Goal: Navigation & Orientation: Understand site structure

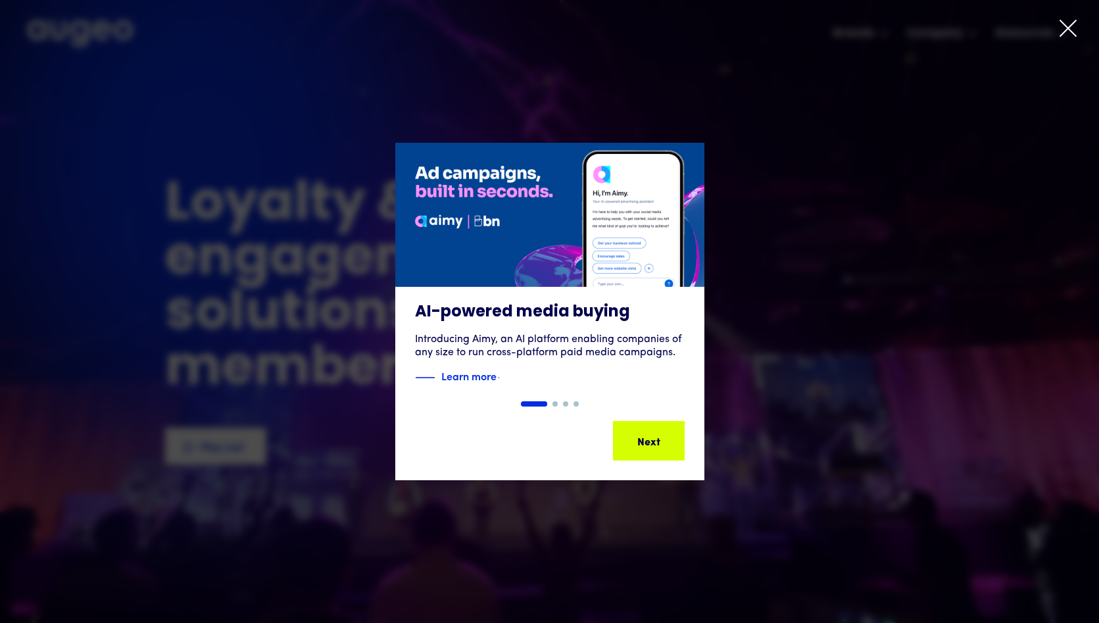
click at [1066, 26] on icon at bounding box center [1068, 28] width 16 height 16
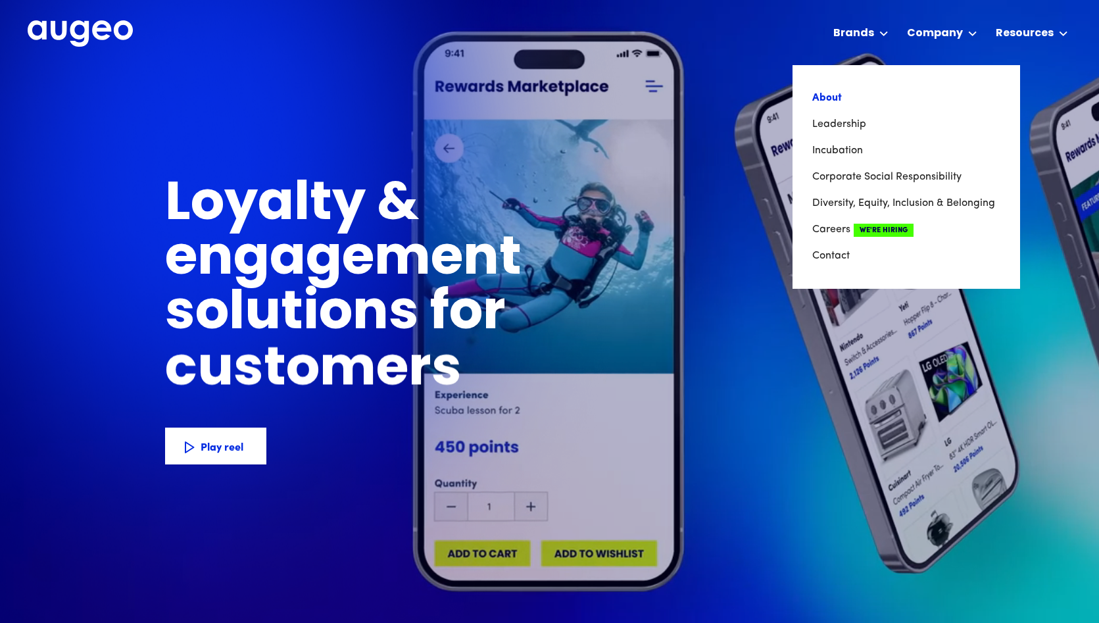
click at [823, 104] on link "About" at bounding box center [906, 98] width 188 height 26
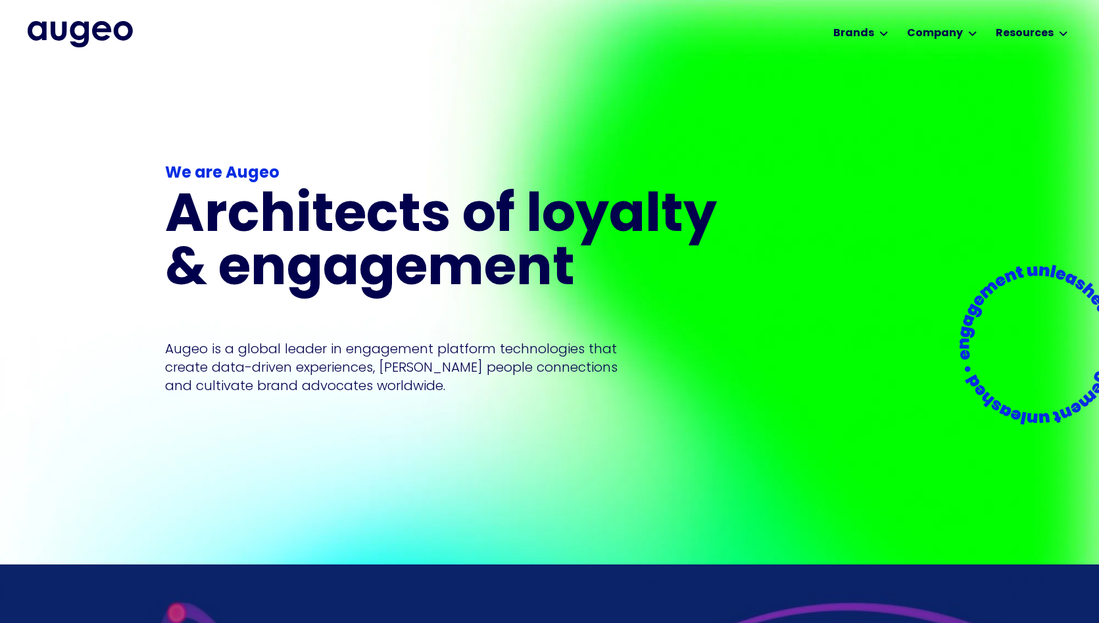
click at [113, 34] on img "home" at bounding box center [80, 34] width 105 height 26
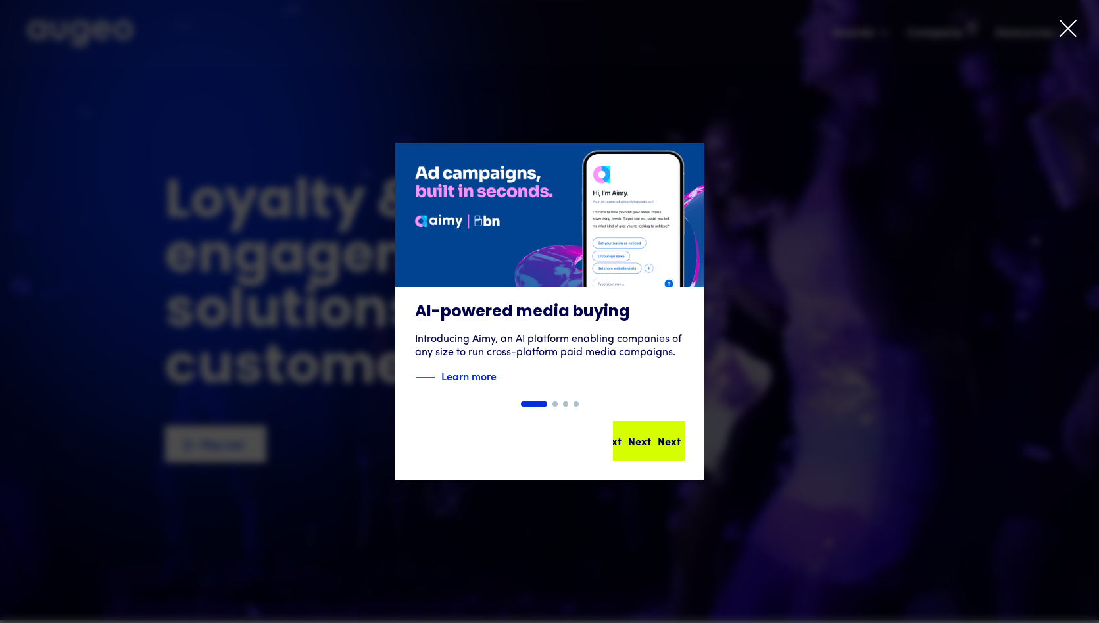
scroll to position [1, 0]
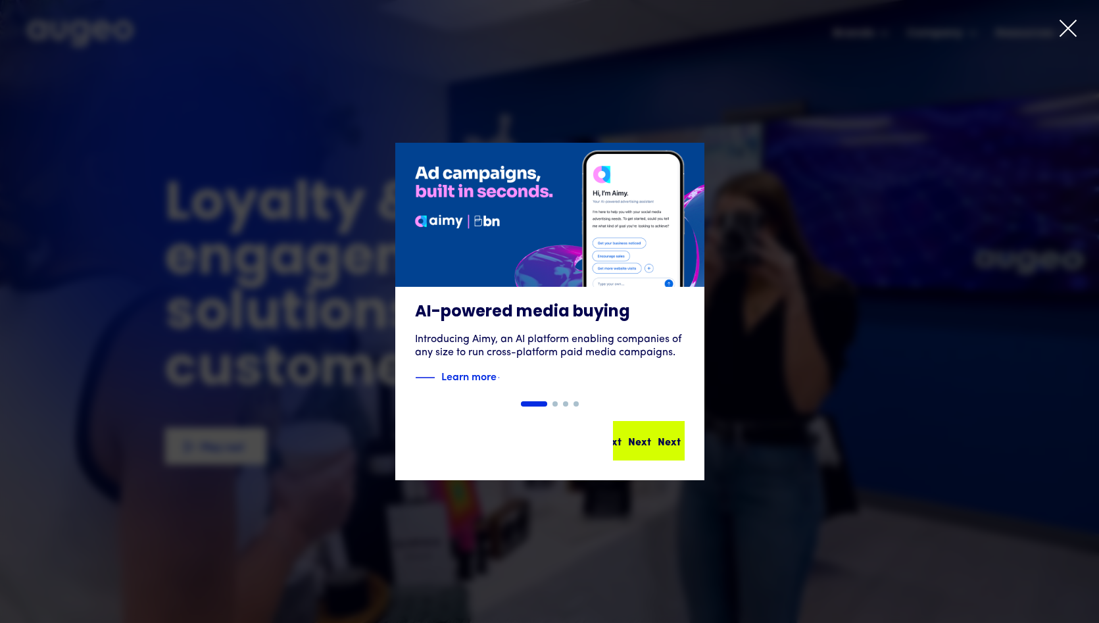
click at [665, 437] on div "Next Next Next Next" at bounding box center [654, 441] width 118 height 16
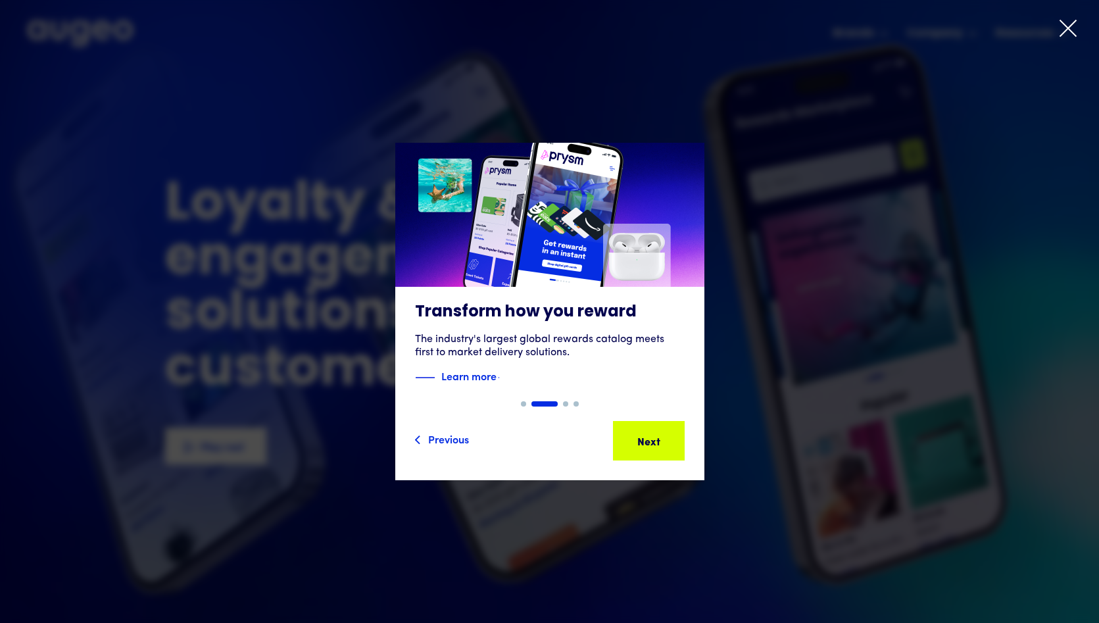
scroll to position [0, 0]
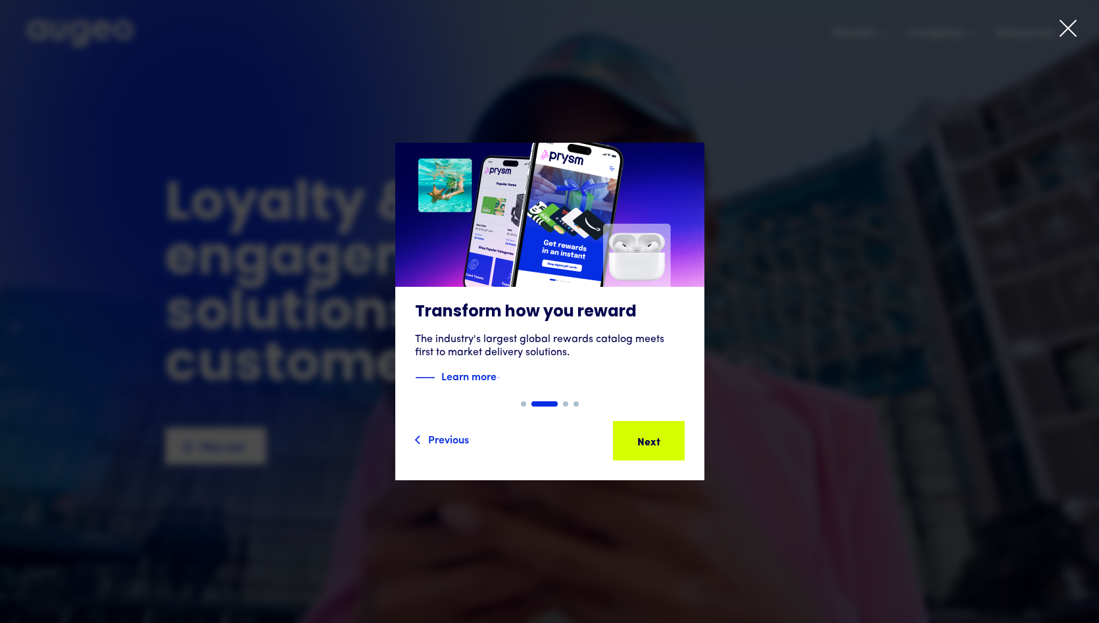
click at [1077, 26] on icon at bounding box center [1068, 28] width 20 height 20
